Goal: Transaction & Acquisition: Purchase product/service

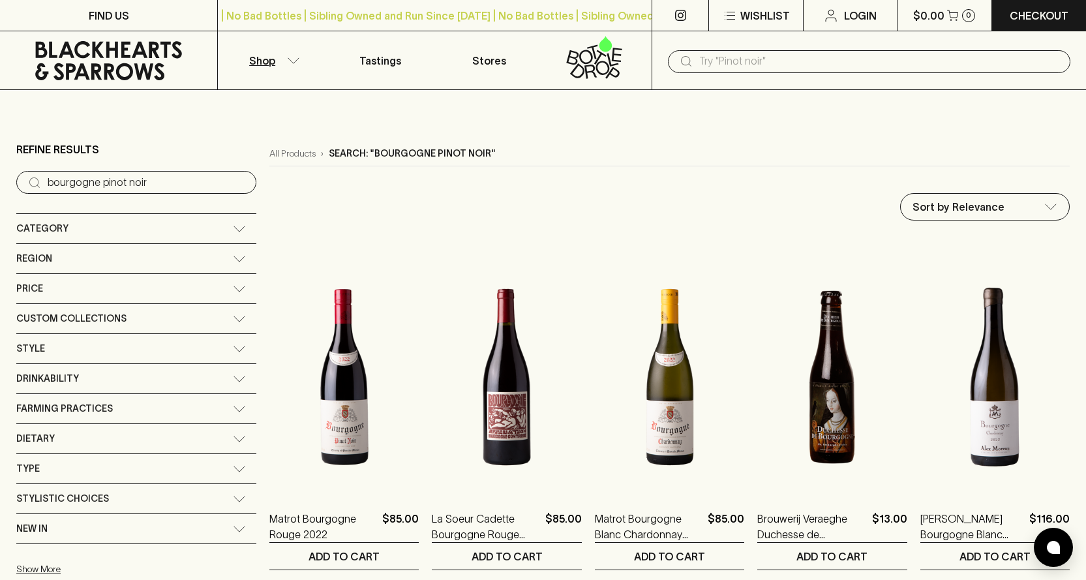
click at [713, 59] on input "text" at bounding box center [879, 61] width 361 height 21
type input "bourbon"
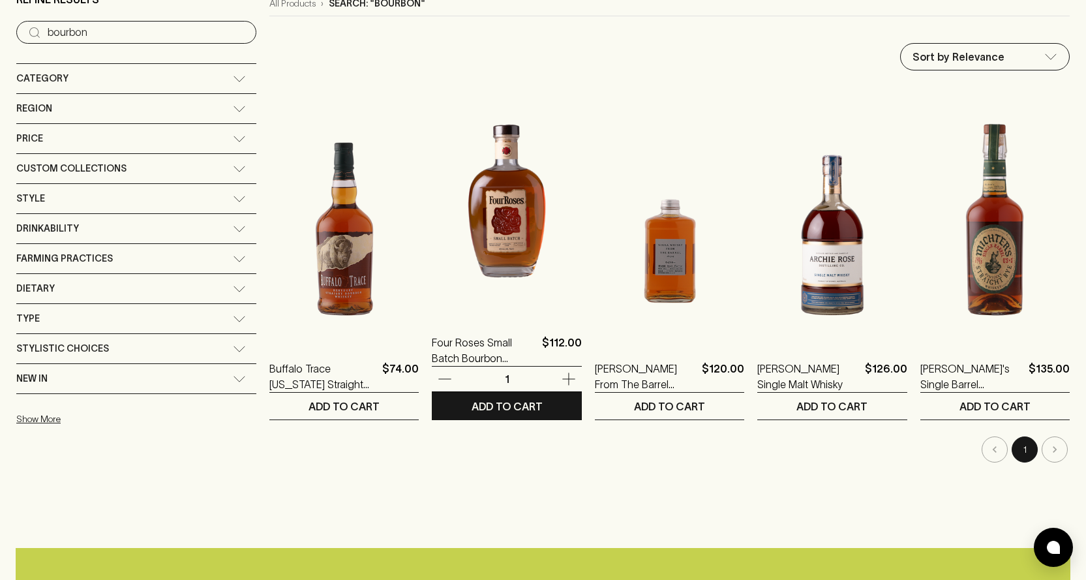
scroll to position [174, 0]
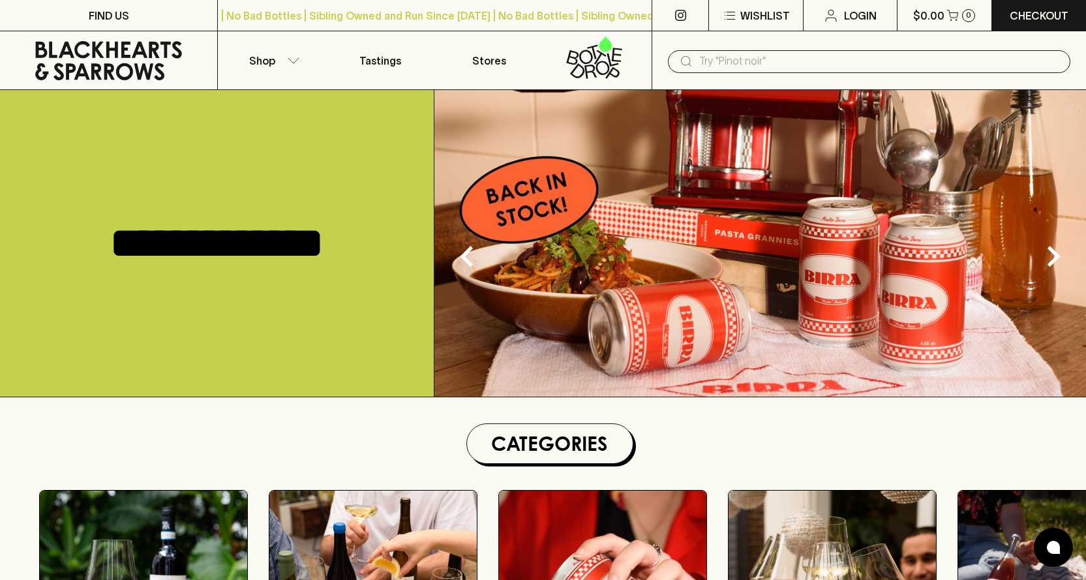
click at [722, 66] on input "text" at bounding box center [879, 61] width 361 height 21
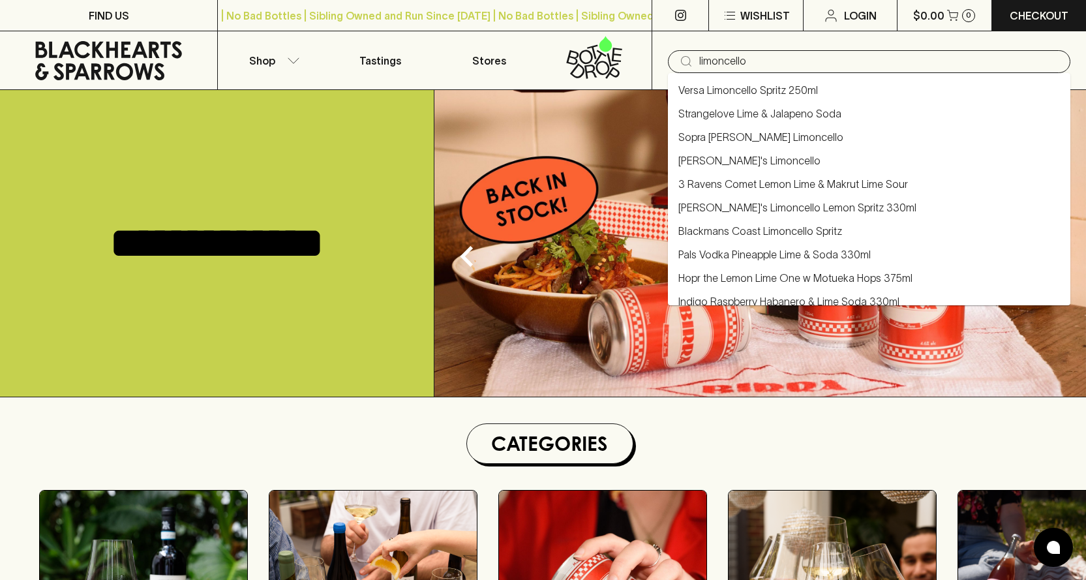
type input "limoncello"
